Goal: Transaction & Acquisition: Download file/media

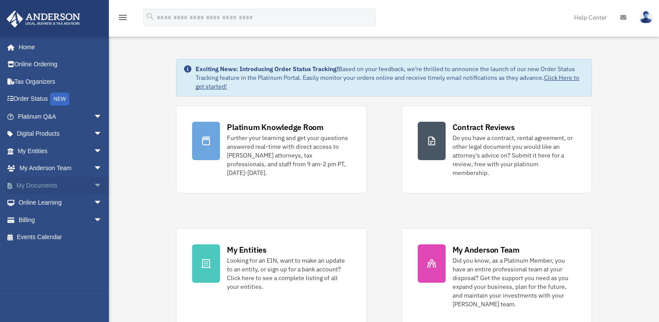
click at [41, 186] on link "My Documents arrow_drop_down" at bounding box center [60, 184] width 109 height 17
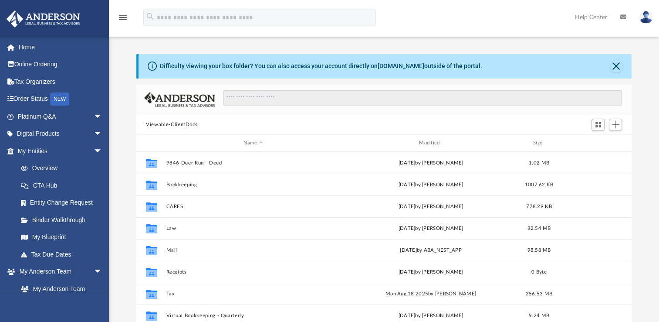
scroll to position [191, 488]
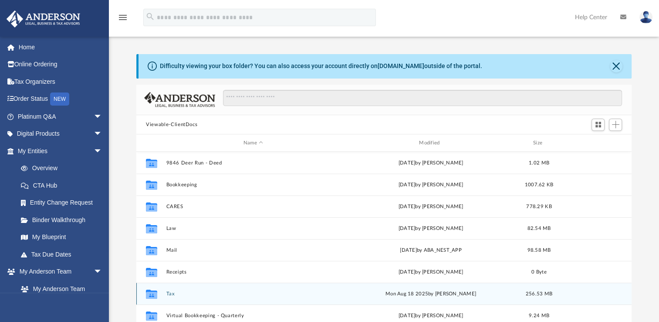
click at [170, 295] on button "Tax" at bounding box center [253, 294] width 174 height 6
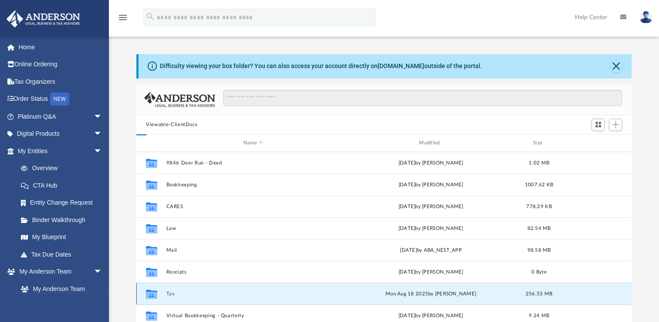
click at [170, 295] on button "Tax" at bounding box center [253, 294] width 174 height 6
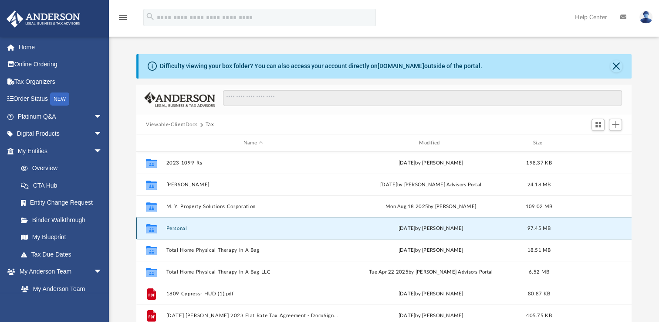
click at [175, 230] on button "Personal" at bounding box center [253, 228] width 174 height 6
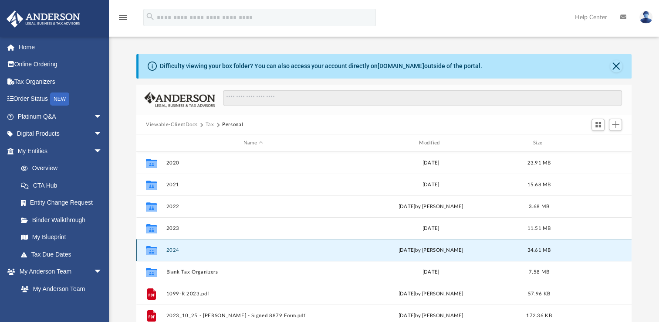
click at [174, 248] on button "2024" at bounding box center [253, 250] width 174 height 6
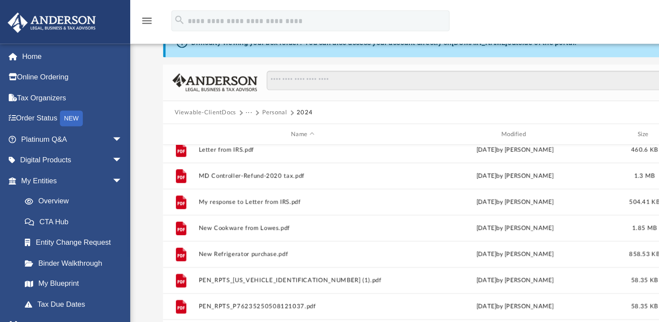
scroll to position [0, 0]
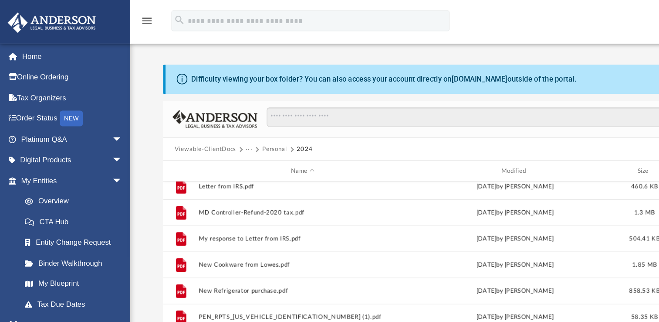
click at [230, 125] on button "Personal" at bounding box center [229, 125] width 21 height 8
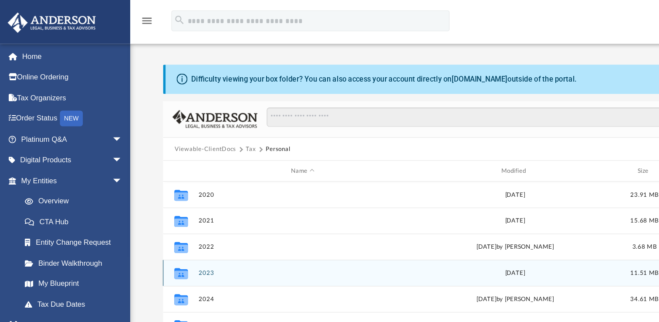
click at [171, 225] on button "2023" at bounding box center [253, 228] width 174 height 6
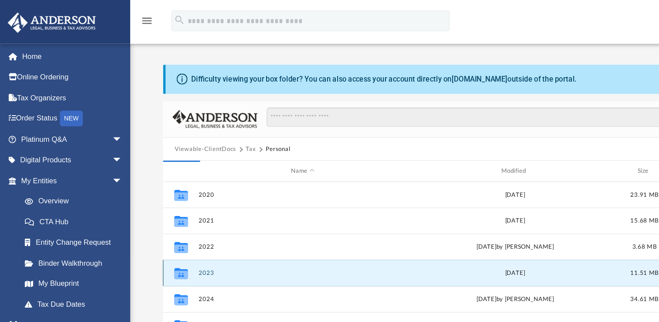
click at [171, 225] on button "2023" at bounding box center [253, 228] width 174 height 6
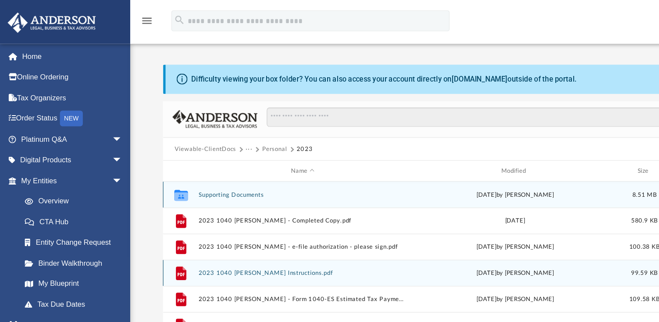
scroll to position [16, 0]
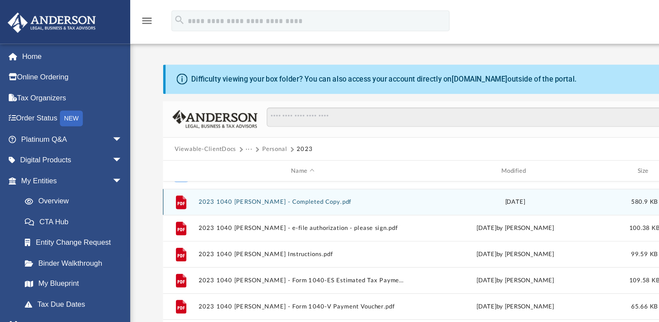
click at [253, 169] on button "2023 1040 Emeruwa, Hilda - Completed Copy.pdf" at bounding box center [253, 169] width 174 height 6
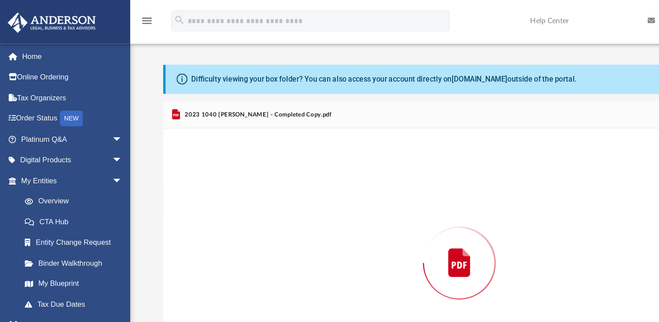
scroll to position [10, 0]
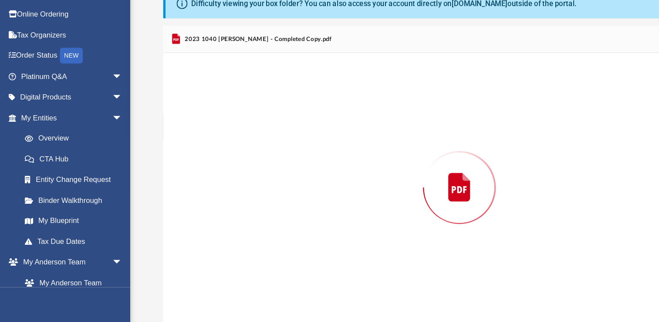
click at [253, 221] on div "Preview" at bounding box center [383, 209] width 495 height 225
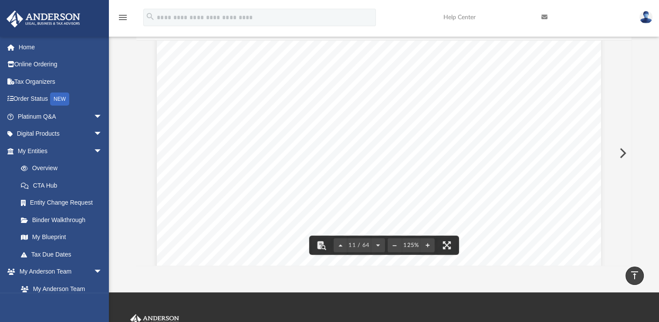
scroll to position [0, 0]
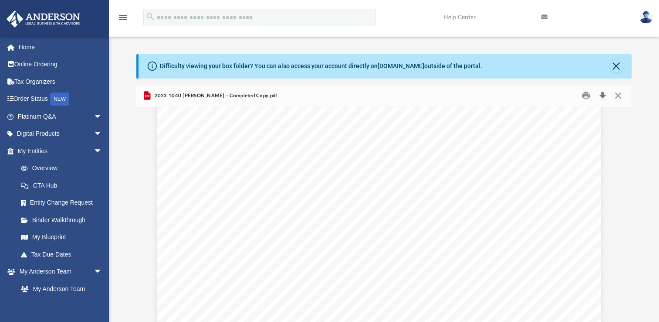
click at [602, 96] on button "Download" at bounding box center [603, 96] width 16 height 14
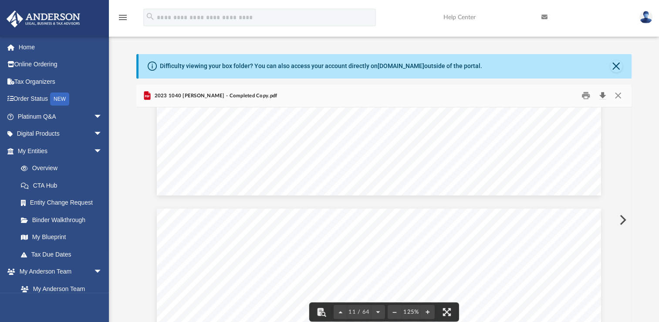
scroll to position [5788, 5]
click at [619, 95] on button "Close" at bounding box center [618, 96] width 16 height 14
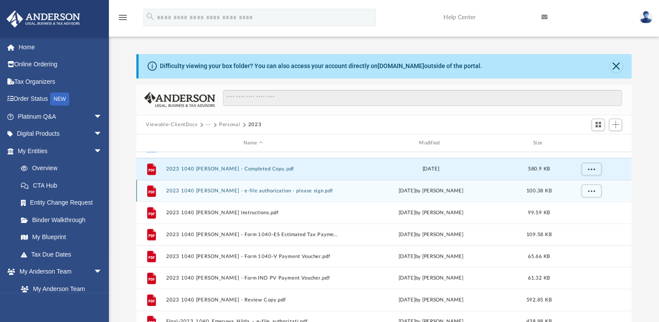
click at [300, 190] on button "2023 1040 Emeruwa, Hilda - e-file authorization - please sign.pdf" at bounding box center [253, 191] width 174 height 6
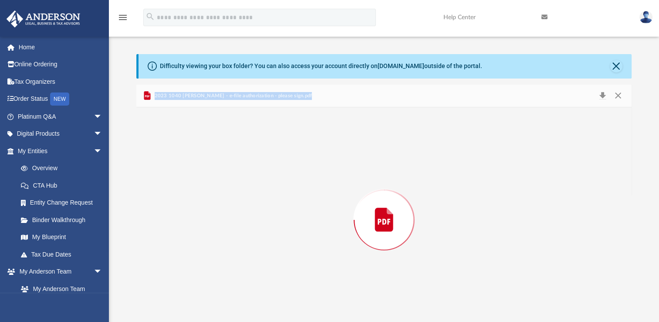
scroll to position [10, 0]
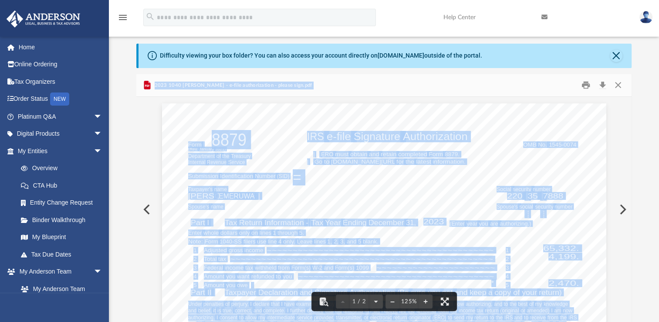
click at [647, 168] on div "Difficulty viewing your box folder? You can also access your account directly o…" at bounding box center [384, 183] width 550 height 278
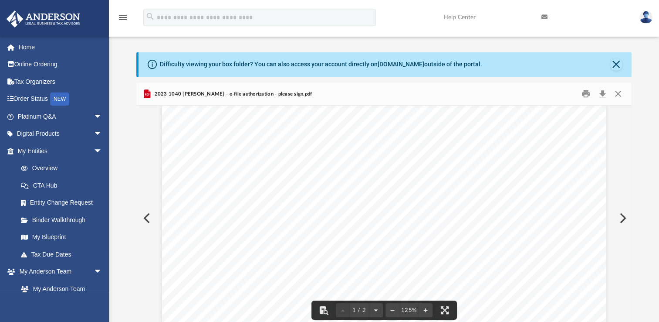
scroll to position [0, 0]
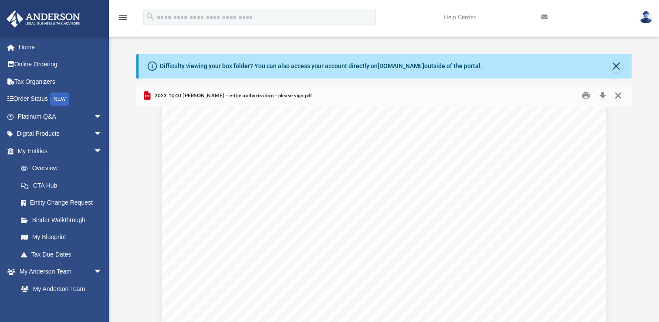
click at [618, 93] on button "Close" at bounding box center [618, 96] width 16 height 14
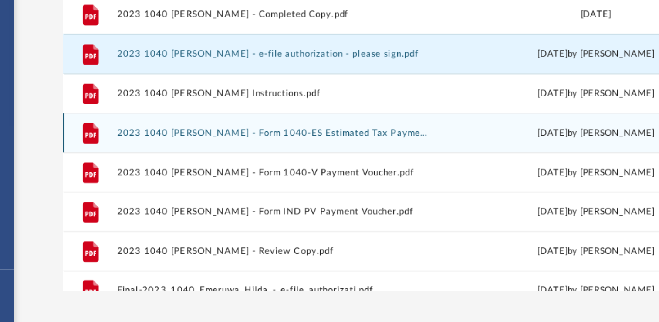
scroll to position [16, 0]
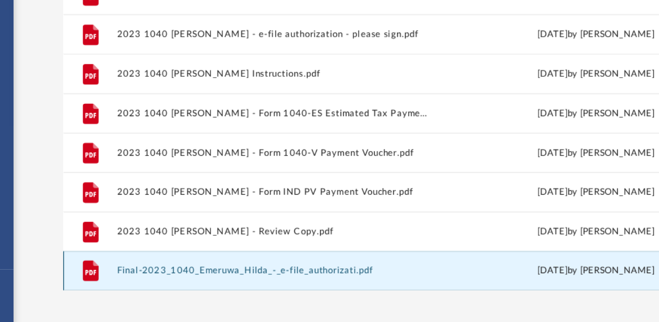
click at [226, 294] on button "Final-2023_1040_Emeruwa_Hilda_-_e-file_authorizati.pdf" at bounding box center [253, 293] width 174 height 6
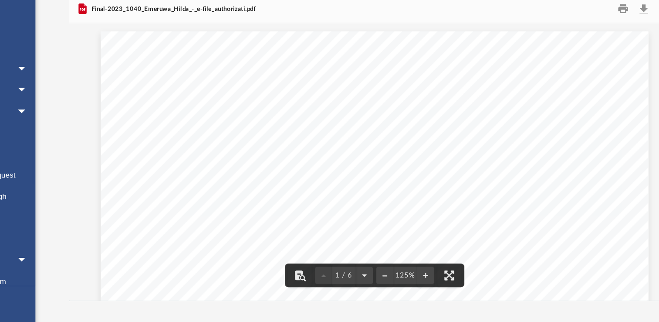
scroll to position [26, 0]
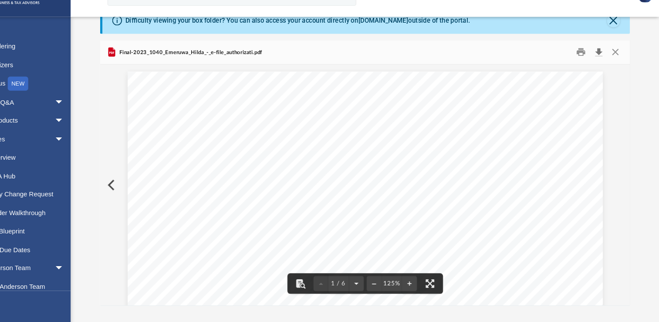
click at [602, 65] on button "Download" at bounding box center [603, 70] width 16 height 14
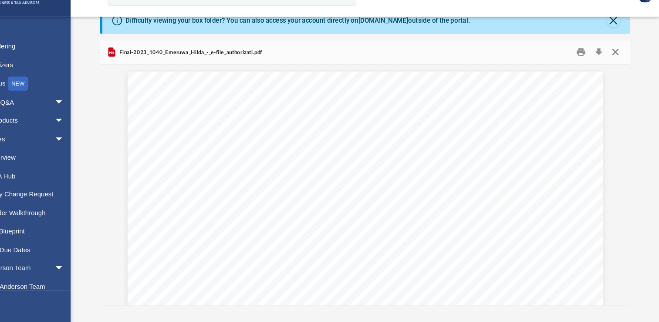
click at [618, 64] on button "Close" at bounding box center [618, 70] width 16 height 14
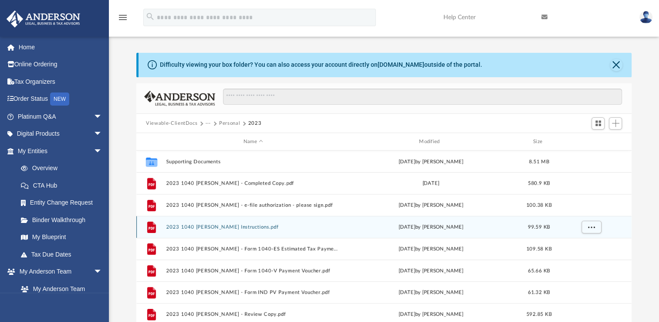
scroll to position [0, 0]
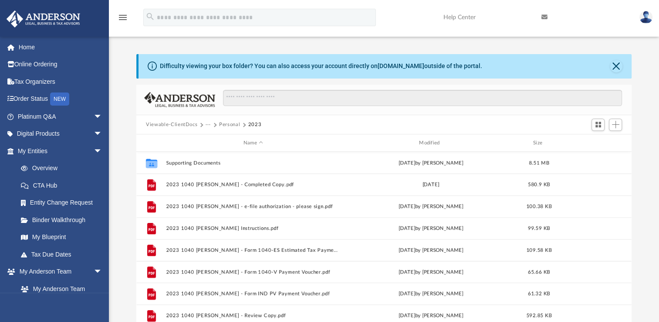
click at [230, 123] on button "Personal" at bounding box center [229, 125] width 21 height 8
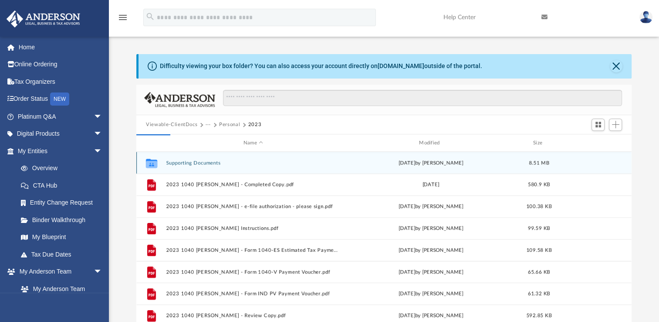
scroll to position [10, 0]
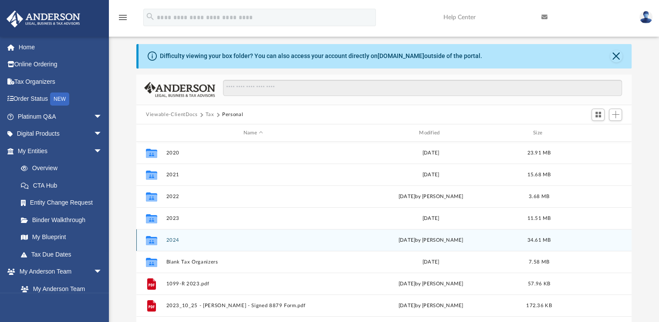
click at [176, 235] on div "Collaborated Folder 2024 Mon May 12 2025 by Hilda Emeruwa 34.61 MB" at bounding box center [383, 240] width 495 height 22
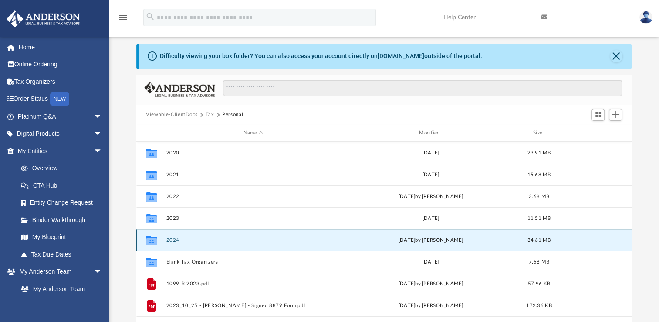
click at [172, 240] on button "2024" at bounding box center [253, 240] width 174 height 6
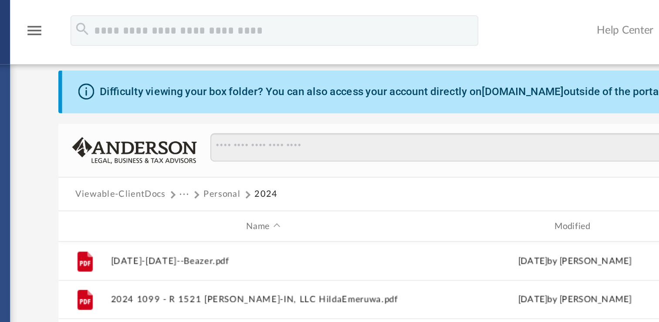
scroll to position [0, 0]
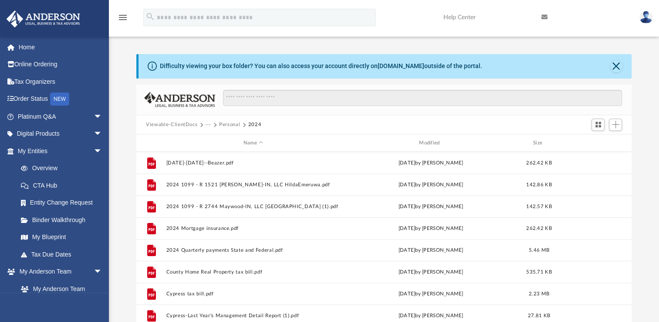
click at [232, 124] on button "Personal" at bounding box center [229, 125] width 21 height 8
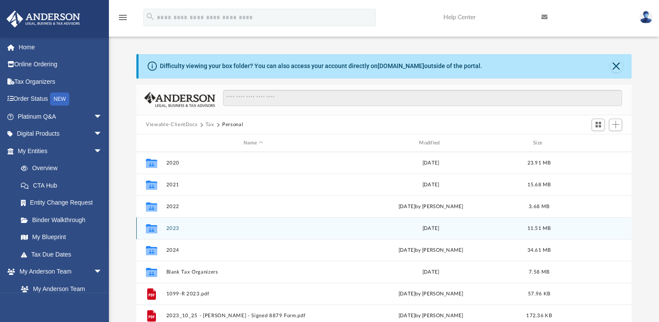
click at [174, 227] on button "2023" at bounding box center [253, 228] width 174 height 6
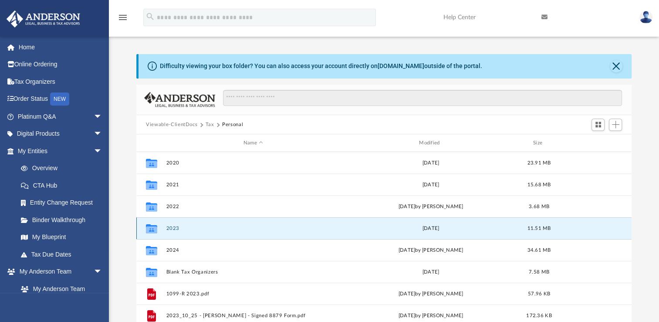
click at [174, 227] on button "2023" at bounding box center [253, 228] width 174 height 6
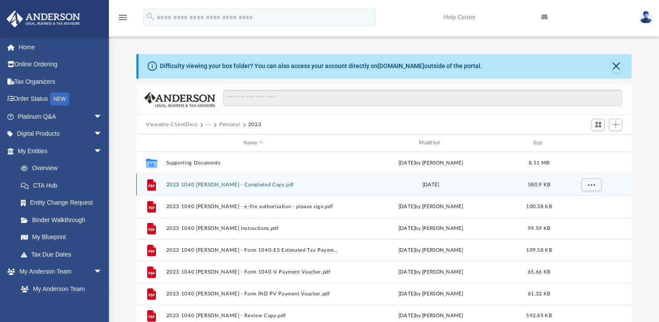
click at [274, 186] on button "2023 1040 Emeruwa, Hilda - Completed Copy.pdf" at bounding box center [253, 185] width 174 height 6
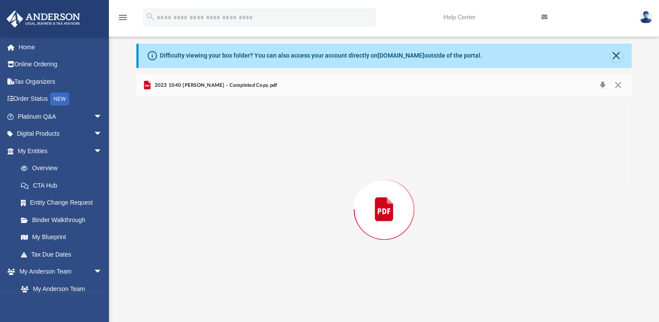
scroll to position [5883, 0]
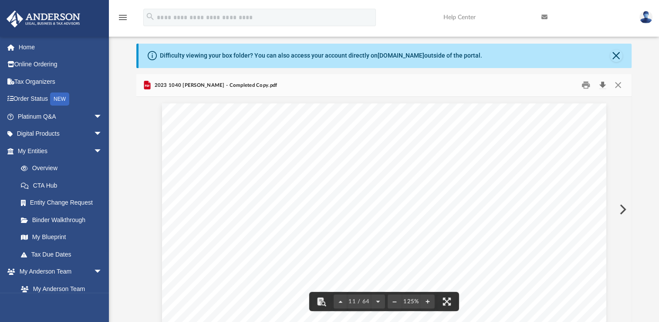
click at [601, 85] on button "Download" at bounding box center [603, 85] width 16 height 14
